Goal: Transaction & Acquisition: Purchase product/service

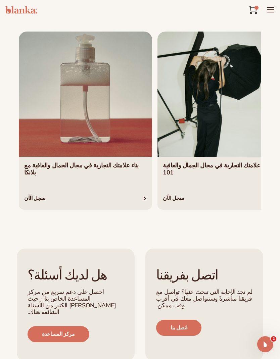
scroll to position [1967, 0]
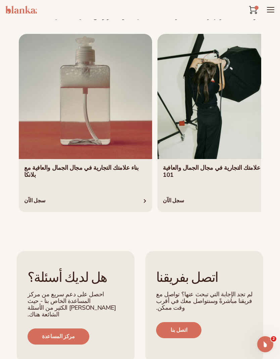
click at [168, 207] on link "2 / 4" at bounding box center [223, 123] width 133 height 178
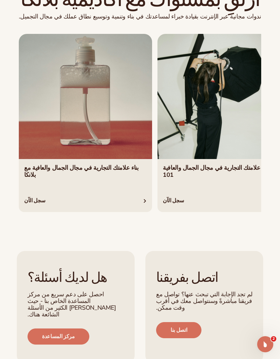
click at [36, 201] on link "1 / 4" at bounding box center [85, 123] width 133 height 178
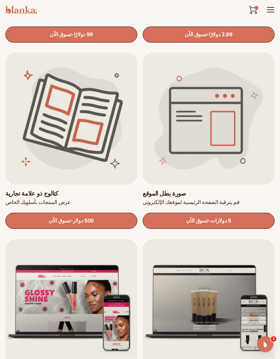
scroll to position [1291, 0]
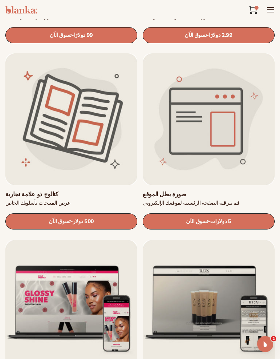
click at [104, 215] on link "تسوق الآن - السعر العادي 500 دولار Sale price $500 Regular price Unit price / p…" at bounding box center [71, 222] width 132 height 16
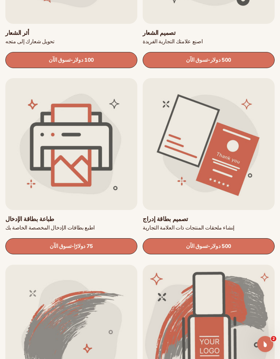
scroll to position [355, 0]
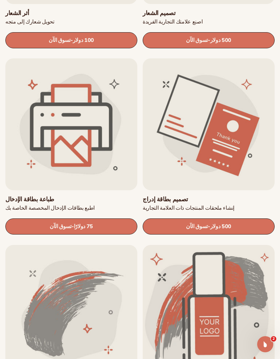
click at [206, 203] on link "تصميم بطاقة إدراج" at bounding box center [208, 199] width 132 height 8
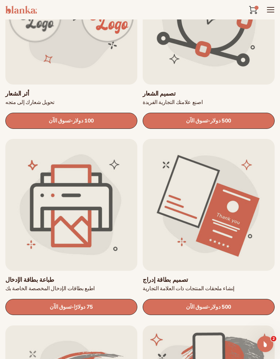
scroll to position [268, 0]
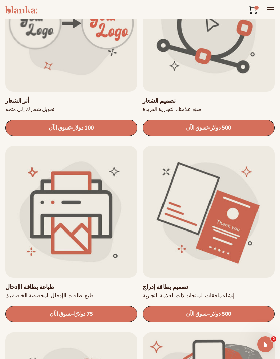
click at [120, 124] on link "تسوق الآن - السعر العادي 100 دولار Sale price $100 Regular price Unit price / p…" at bounding box center [71, 128] width 132 height 16
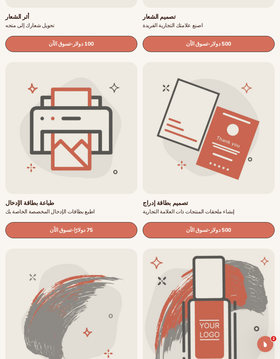
scroll to position [398, 0]
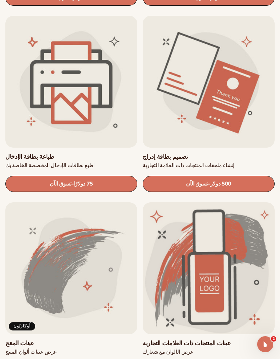
click at [121, 180] on link "تسوق الآن - السعر العادي 75 دولارًا Sale price $75 Regular price Unit price / p…" at bounding box center [71, 184] width 132 height 16
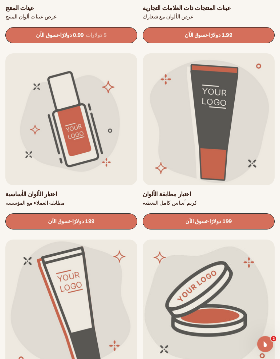
scroll to position [741, 0]
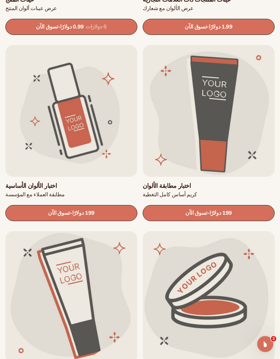
click at [102, 190] on link "اختبار الألوان الأساسية" at bounding box center [71, 186] width 132 height 8
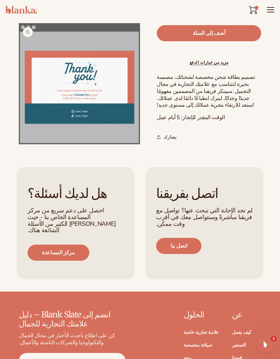
scroll to position [176, 0]
